Goal: Information Seeking & Learning: Learn about a topic

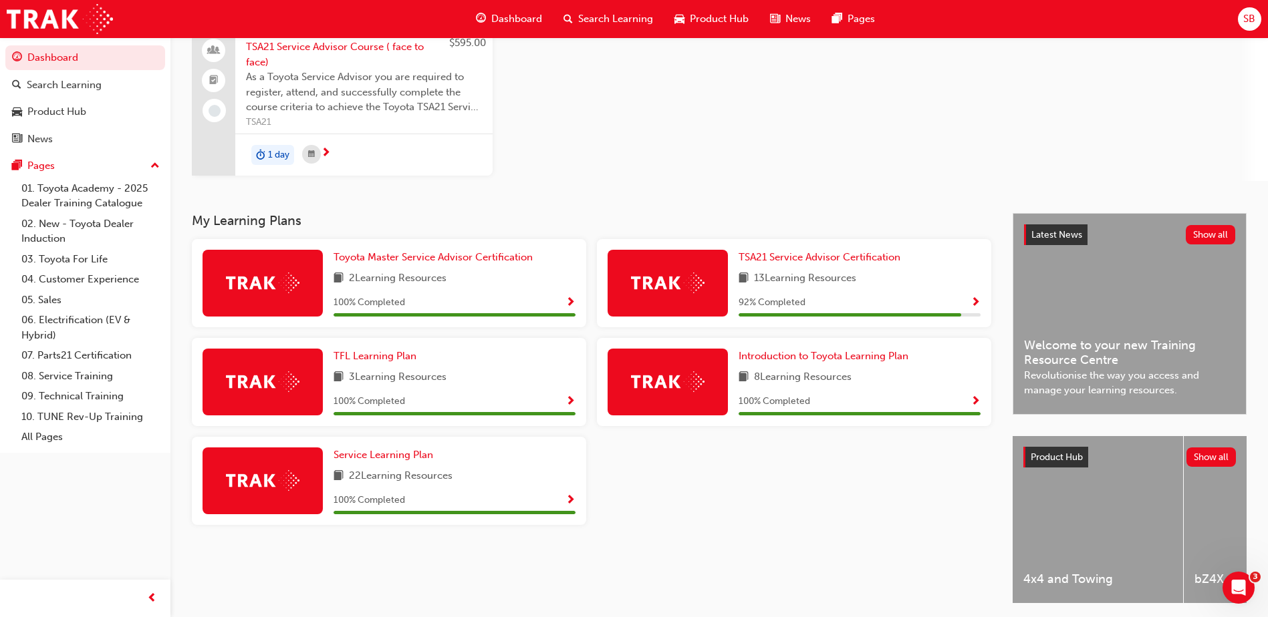
scroll to position [134, 0]
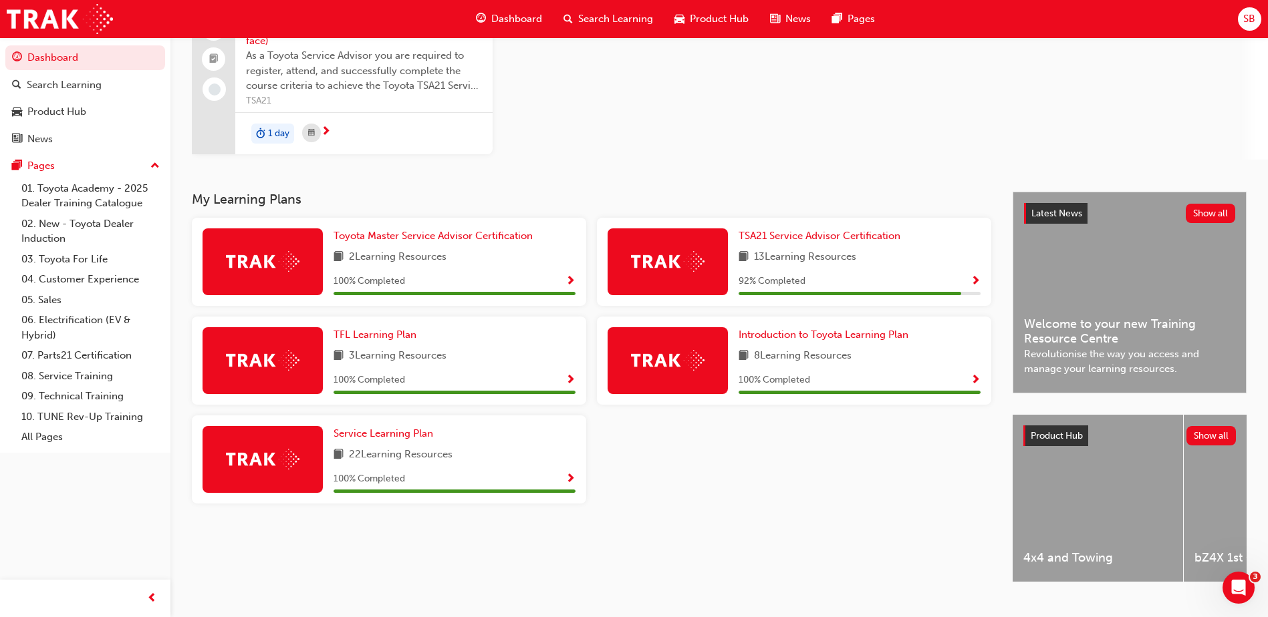
click at [1121, 301] on div "Latest News Show all Welcome to your new Training Resource Centre Revolutionise…" at bounding box center [1129, 292] width 233 height 200
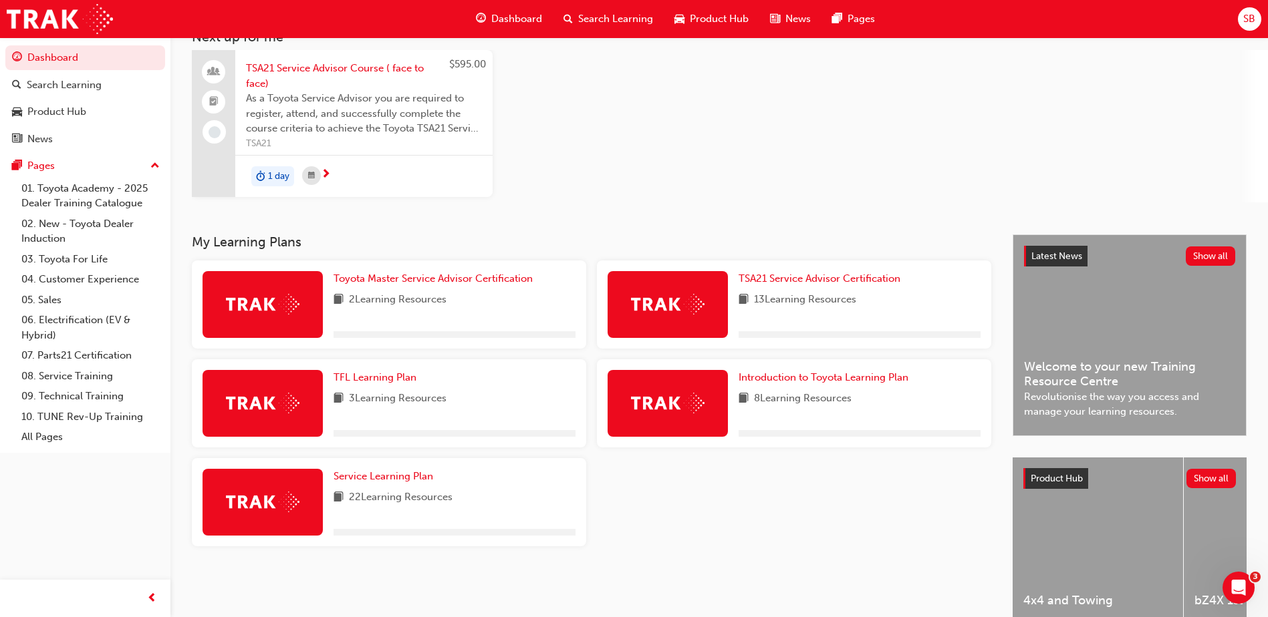
scroll to position [100, 0]
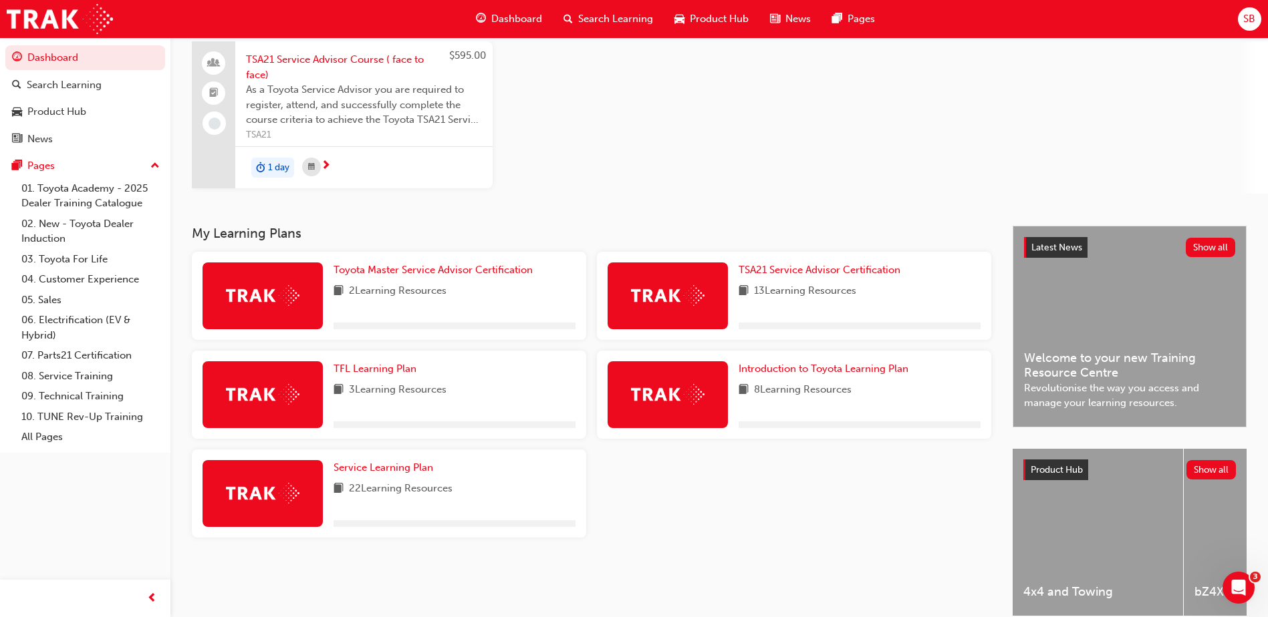
click at [1119, 304] on div "Latest News Show all Welcome to your new Training Resource Centre Revolutionise…" at bounding box center [1129, 327] width 233 height 200
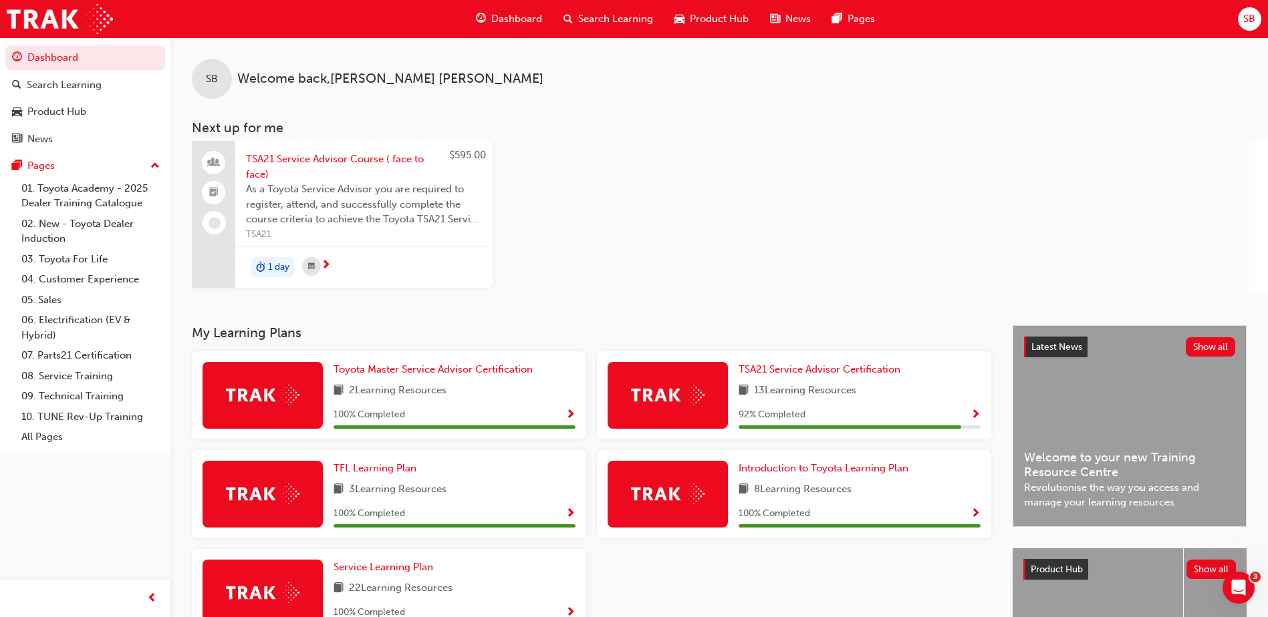
click at [1121, 476] on span "Welcome to your new Training Resource Centre" at bounding box center [1129, 465] width 211 height 30
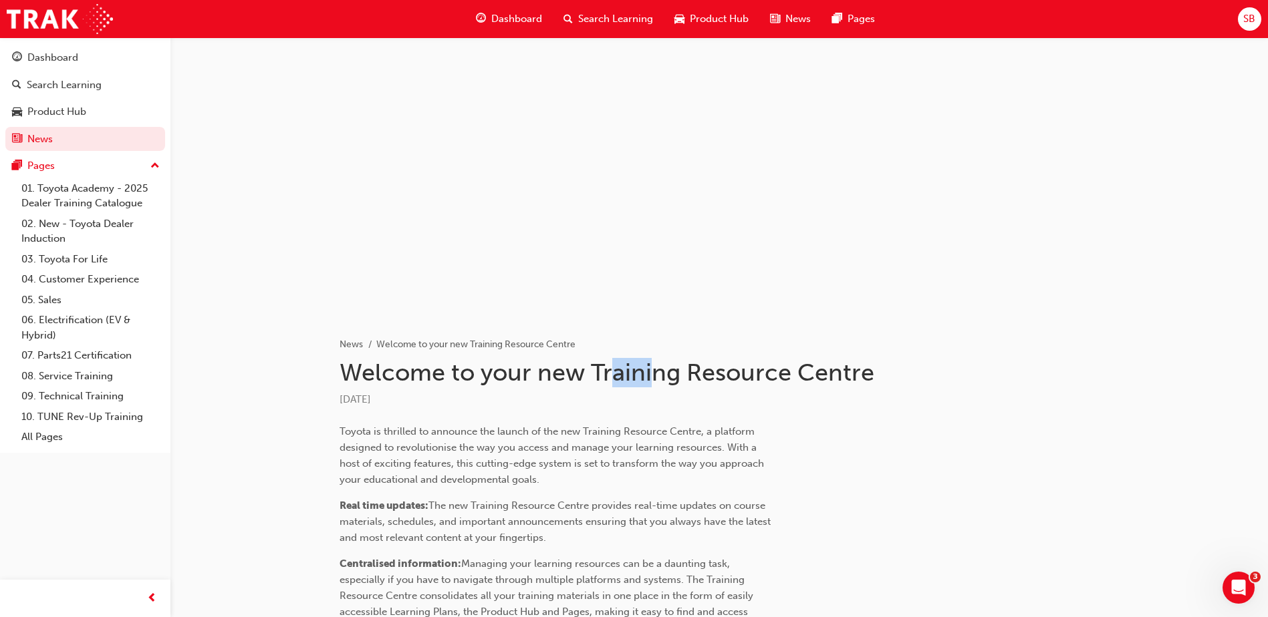
drag, startPoint x: 612, startPoint y: 374, endPoint x: 657, endPoint y: 377, distance: 44.9
click at [657, 377] on h1 "Welcome to your new Training Resource Centre" at bounding box center [607, 372] width 537 height 29
drag, startPoint x: 657, startPoint y: 377, endPoint x: 705, endPoint y: 379, distance: 48.2
click at [705, 379] on h1 "Welcome to your new Training Resource Centre" at bounding box center [607, 372] width 537 height 29
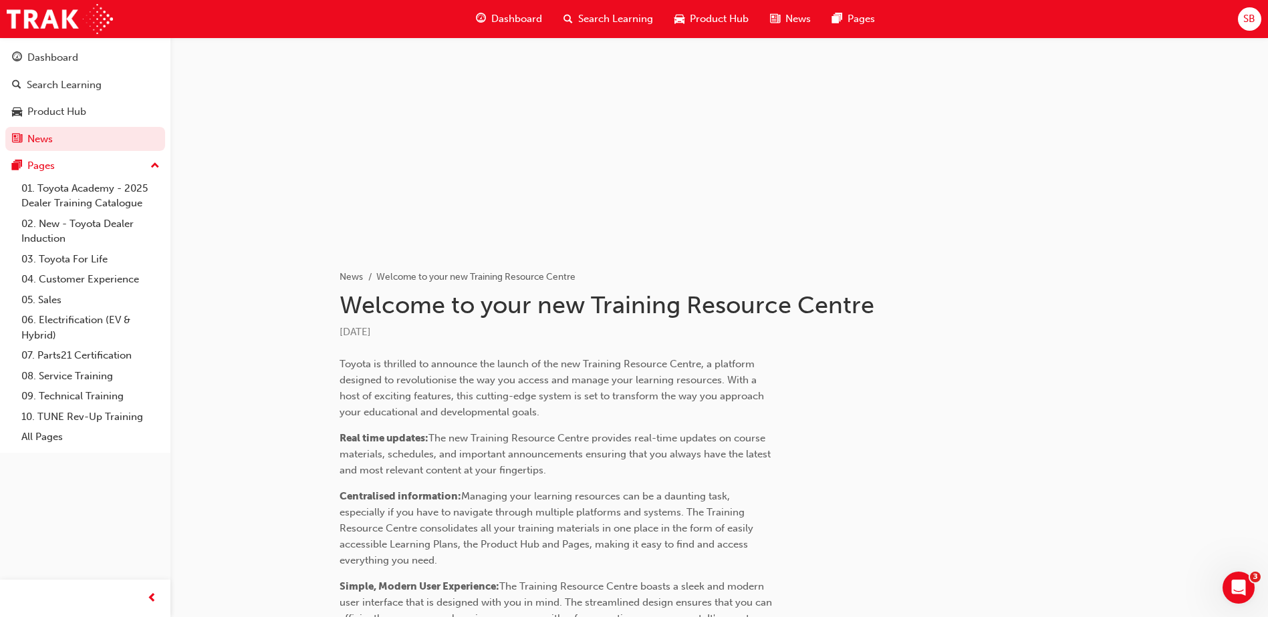
scroll to position [67, 0]
click at [39, 20] on img at bounding box center [60, 19] width 106 height 30
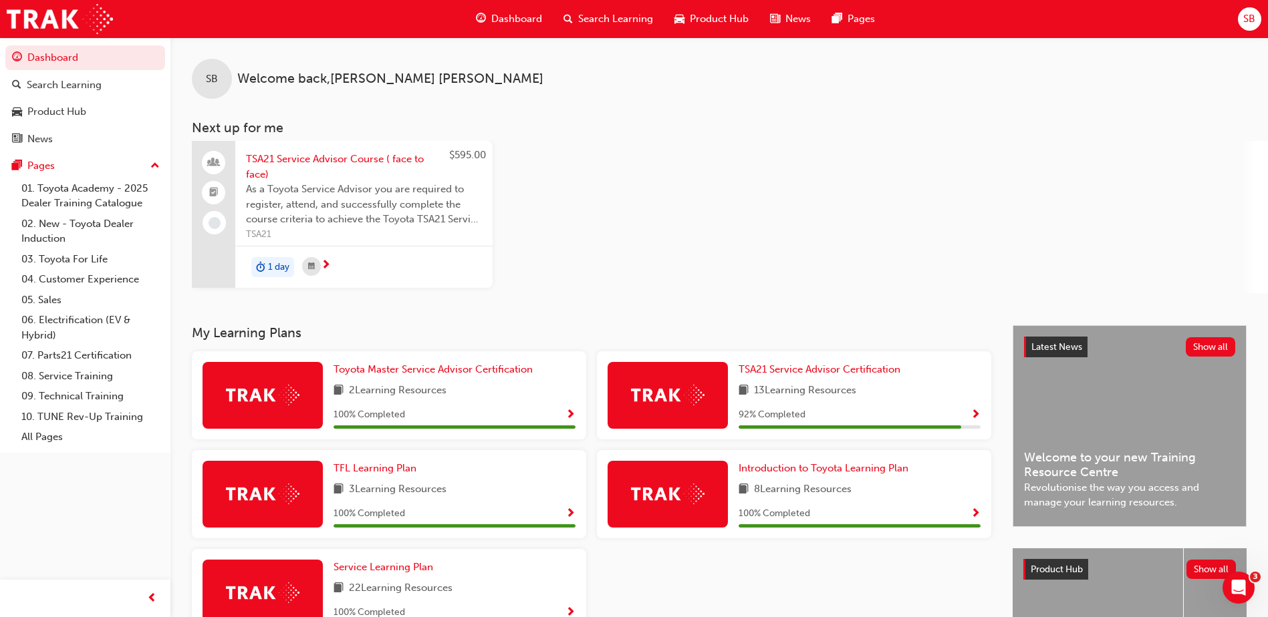
click at [969, 172] on div "$595.00 TSA21 Service Advisor Course ( face to face) As a Toyota Service Adviso…" at bounding box center [730, 217] width 1076 height 152
